Goal: Information Seeking & Learning: Learn about a topic

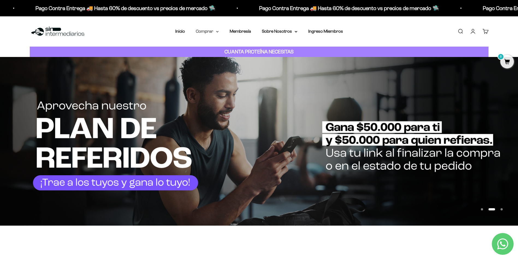
click at [214, 33] on summary "Comprar" at bounding box center [207, 31] width 23 height 7
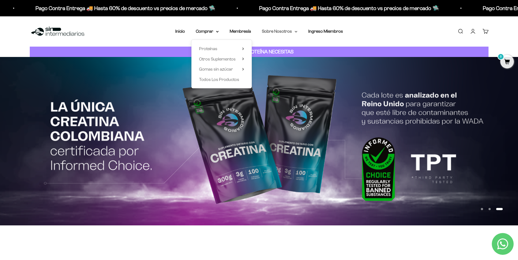
click at [292, 32] on summary "Sobre Nosotros" at bounding box center [279, 31] width 35 height 7
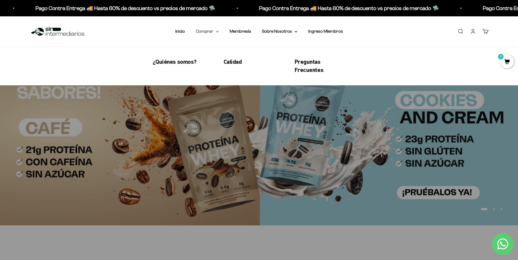
click at [215, 34] on summary "Comprar" at bounding box center [207, 31] width 23 height 7
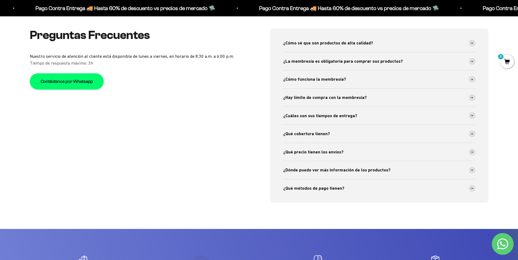
scroll to position [2086, 0]
click at [313, 38] on div "¿Cómo sé que son productos de alta calidad?" at bounding box center [379, 43] width 192 height 18
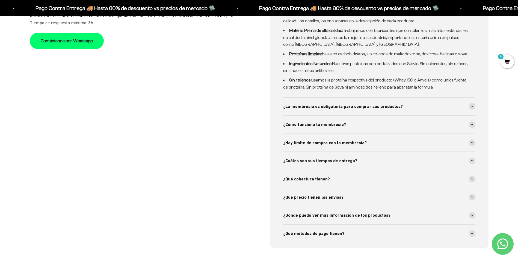
scroll to position [2126, 0]
click at [300, 138] on div "¿Hay límite de compra con la membresía?" at bounding box center [379, 143] width 192 height 18
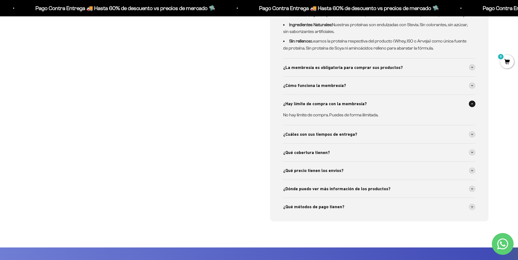
scroll to position [2165, 0]
click at [304, 169] on span "¿Qué precio tienen los envíos?" at bounding box center [313, 170] width 60 height 7
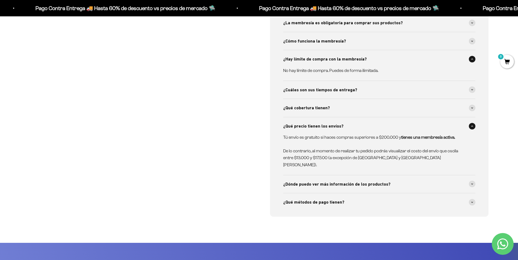
scroll to position [2210, 0]
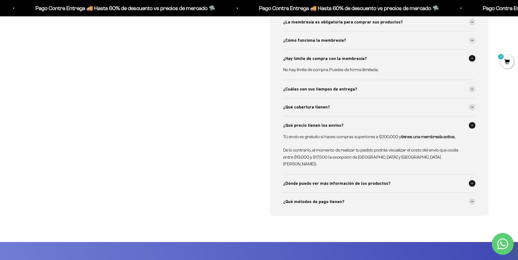
click at [298, 180] on span "¿Dónde puedo ver más información de los productos?" at bounding box center [336, 183] width 107 height 7
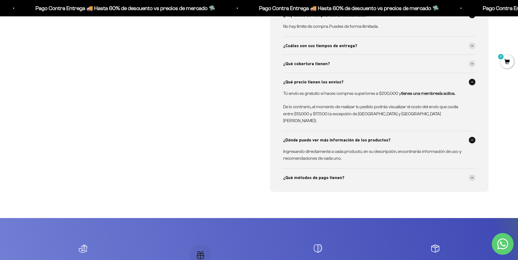
scroll to position [2254, 0]
click at [296, 174] on span "¿Qué métodos de pago tienen?" at bounding box center [313, 177] width 61 height 7
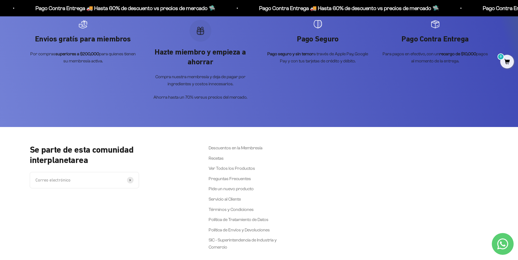
scroll to position [2505, 0]
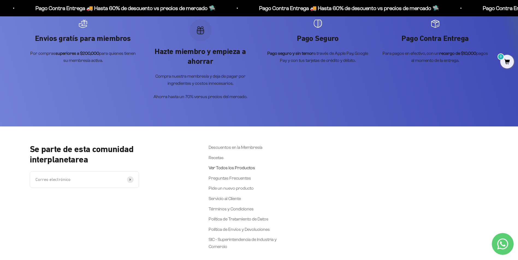
click at [229, 165] on link "Ver Todos los Productos" at bounding box center [232, 168] width 46 height 7
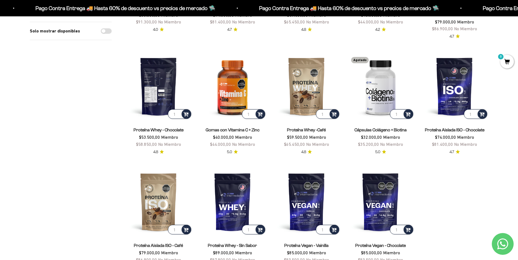
scroll to position [416, 0]
